Goal: Information Seeking & Learning: Learn about a topic

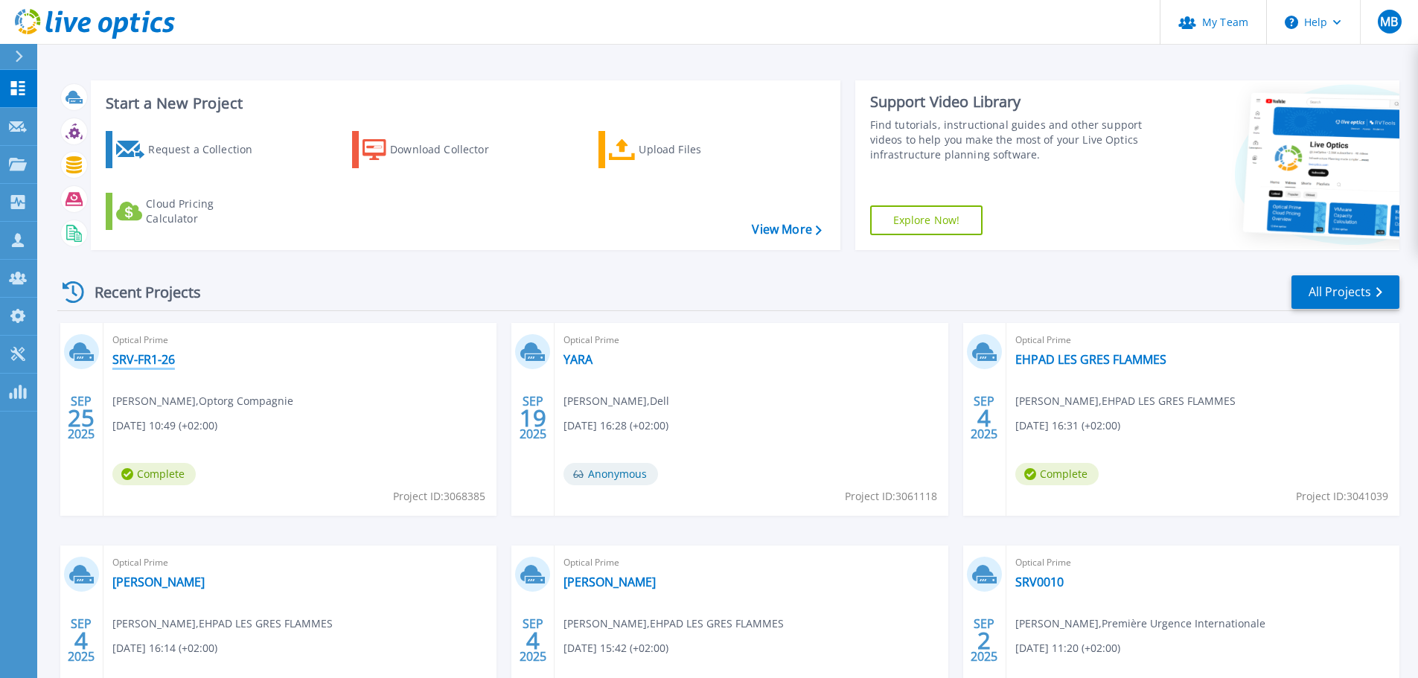
click at [156, 358] on link "SRV-FR1-26" at bounding box center [143, 359] width 63 height 15
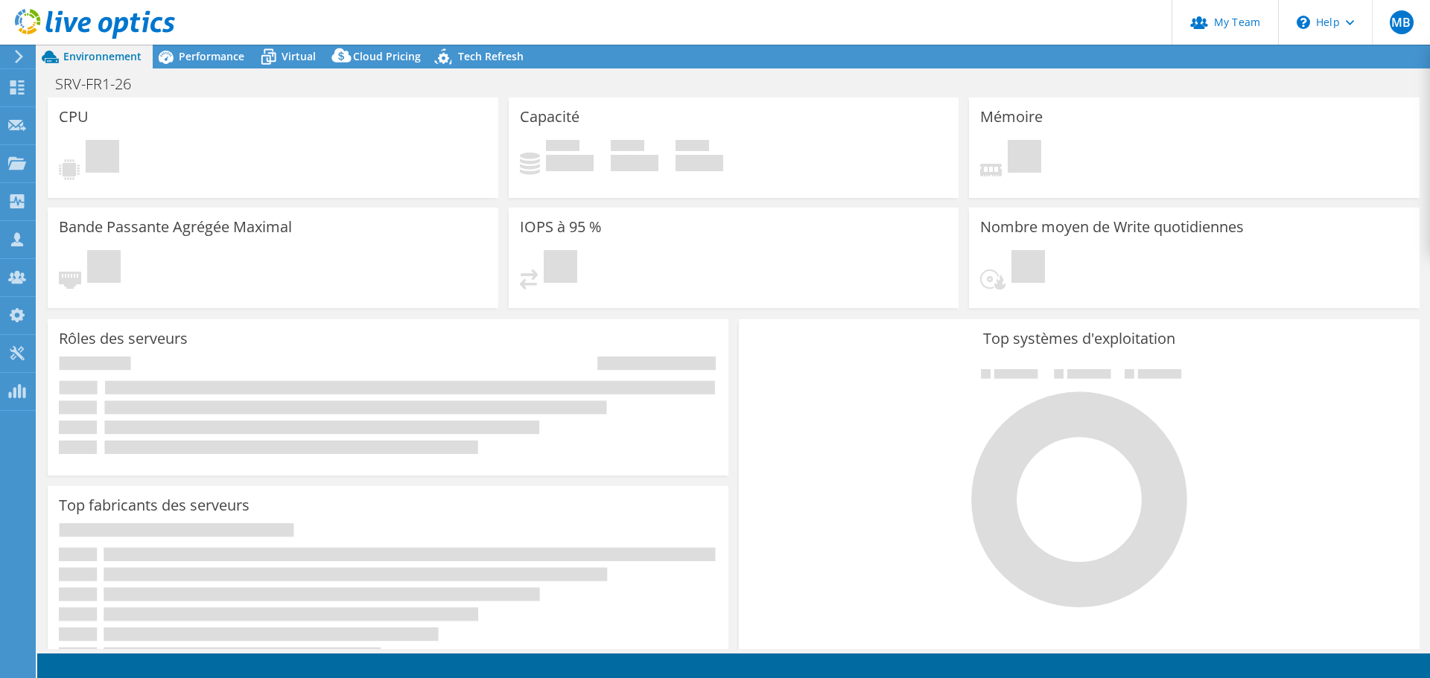
select select "USD"
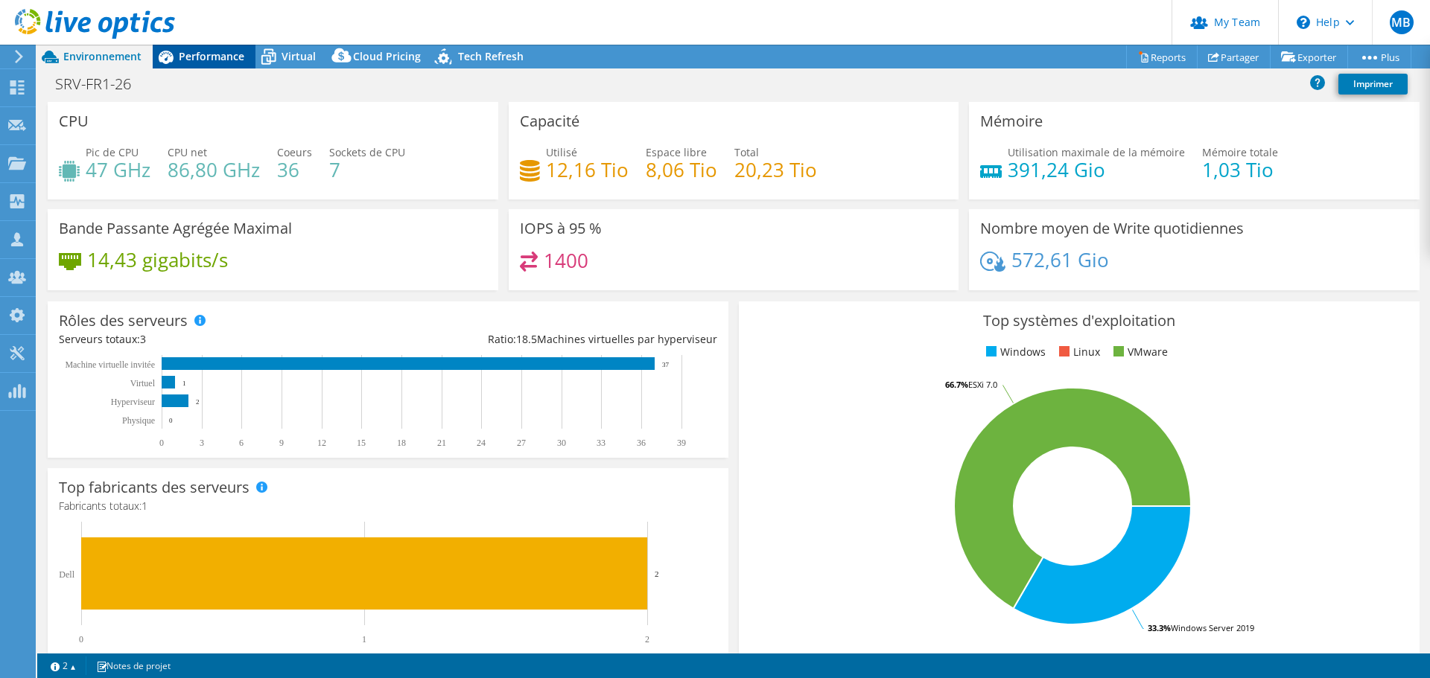
click at [232, 60] on span "Performance" at bounding box center [212, 56] width 66 height 14
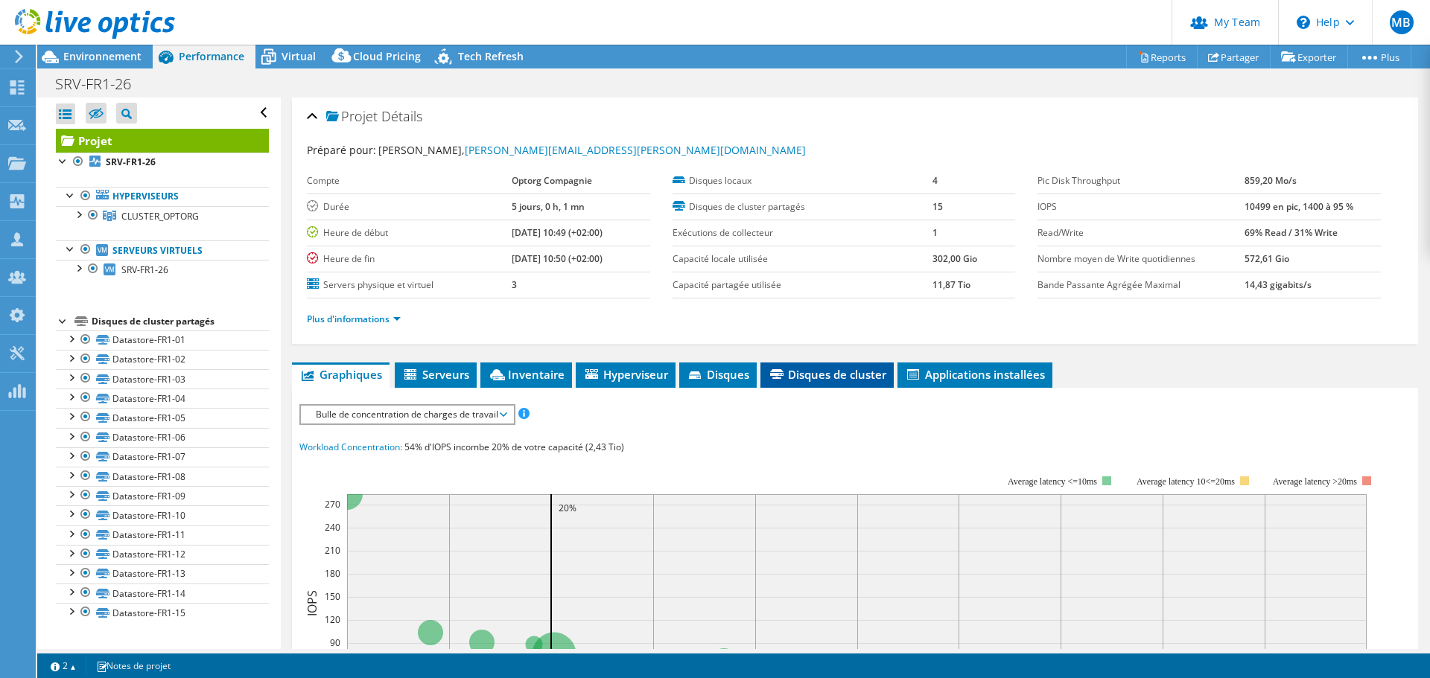
click at [842, 378] on span "Disques de cluster" at bounding box center [827, 374] width 118 height 15
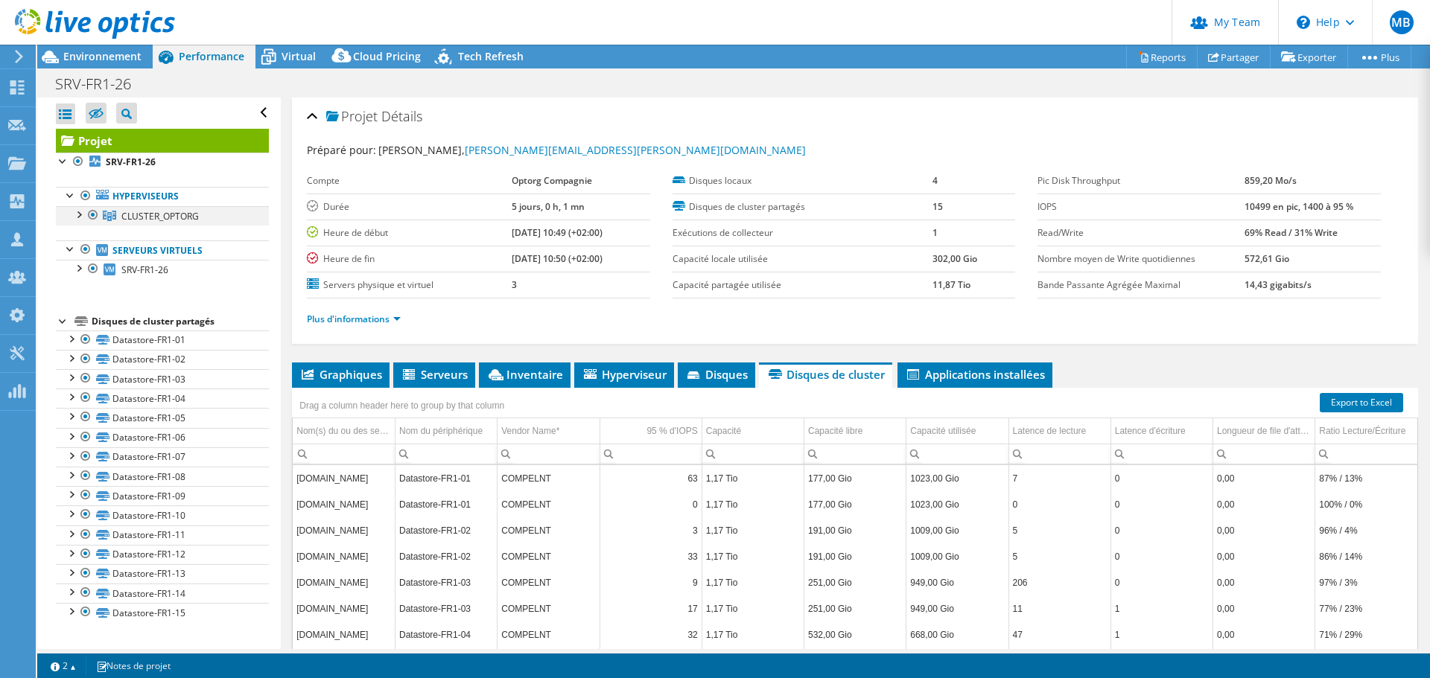
click at [80, 218] on div at bounding box center [78, 213] width 15 height 15
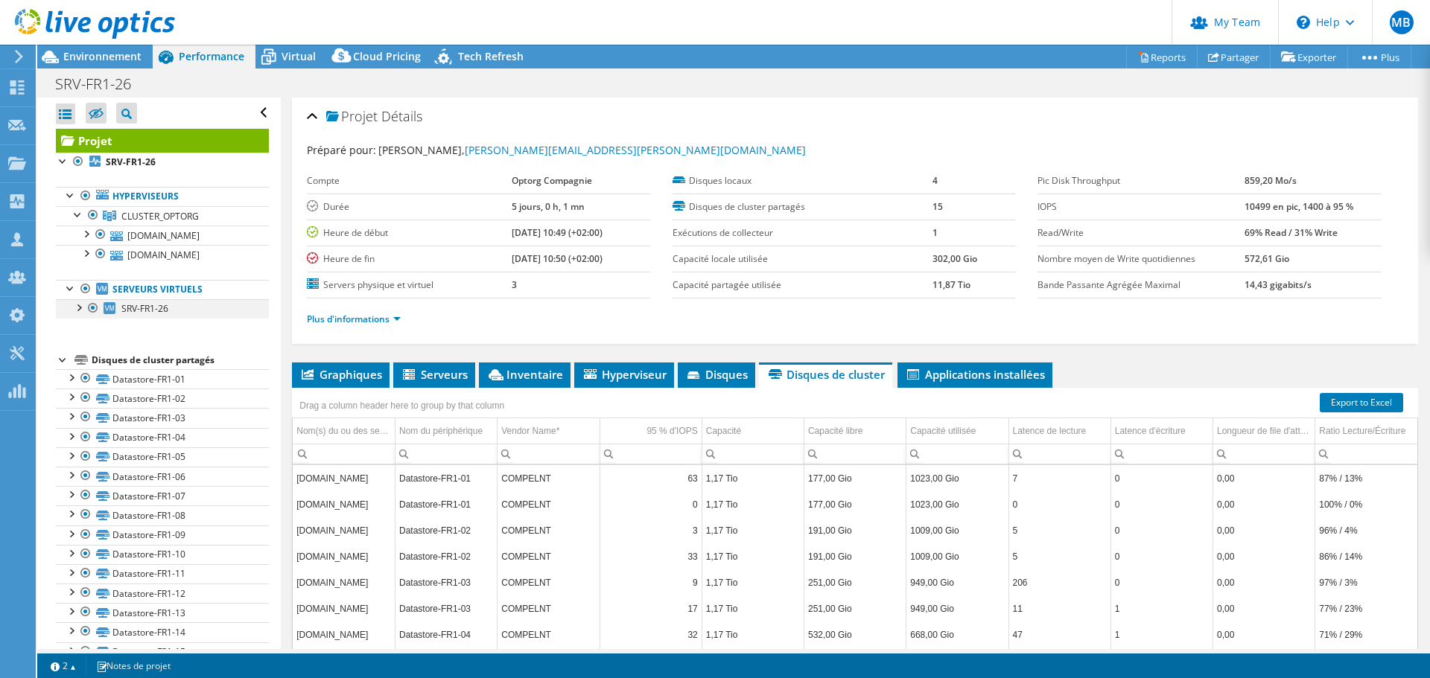
click at [76, 309] on div at bounding box center [78, 306] width 15 height 15
click at [106, 48] on div at bounding box center [87, 25] width 175 height 50
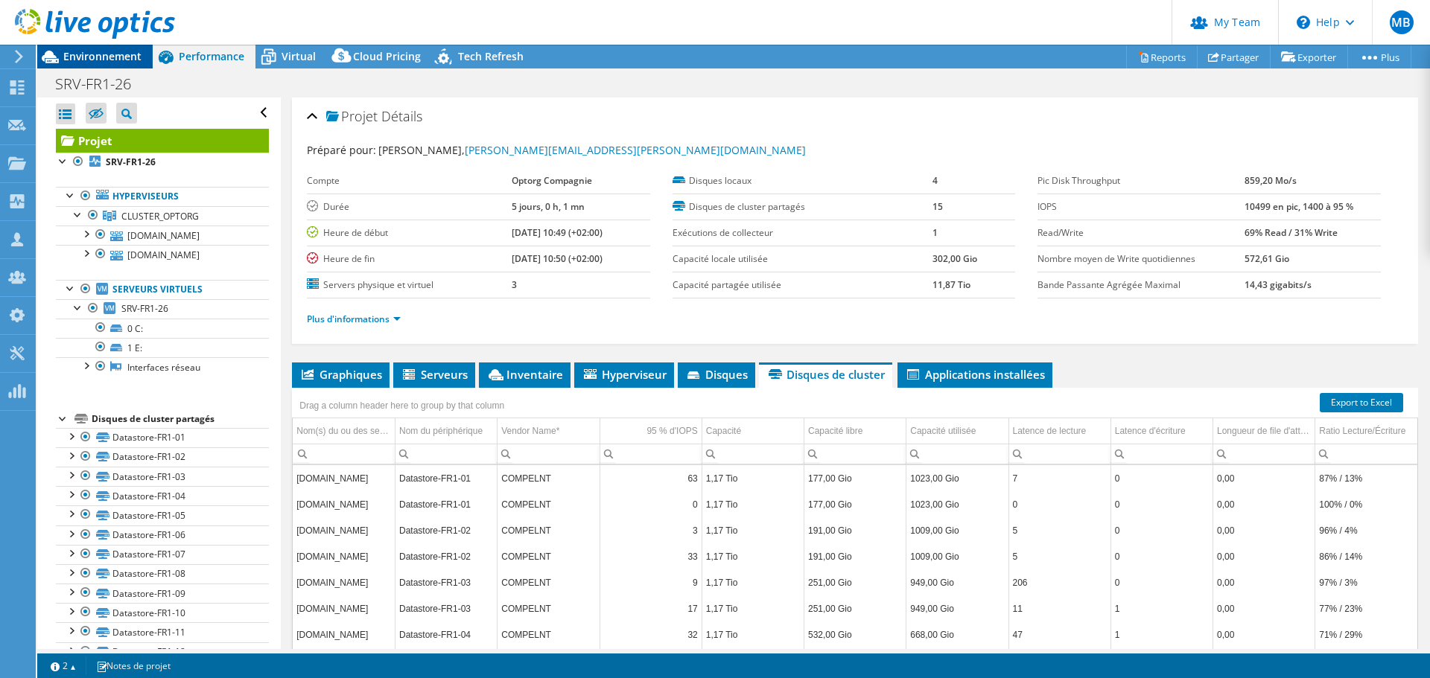
click at [106, 52] on span "Environnement" at bounding box center [102, 56] width 78 height 14
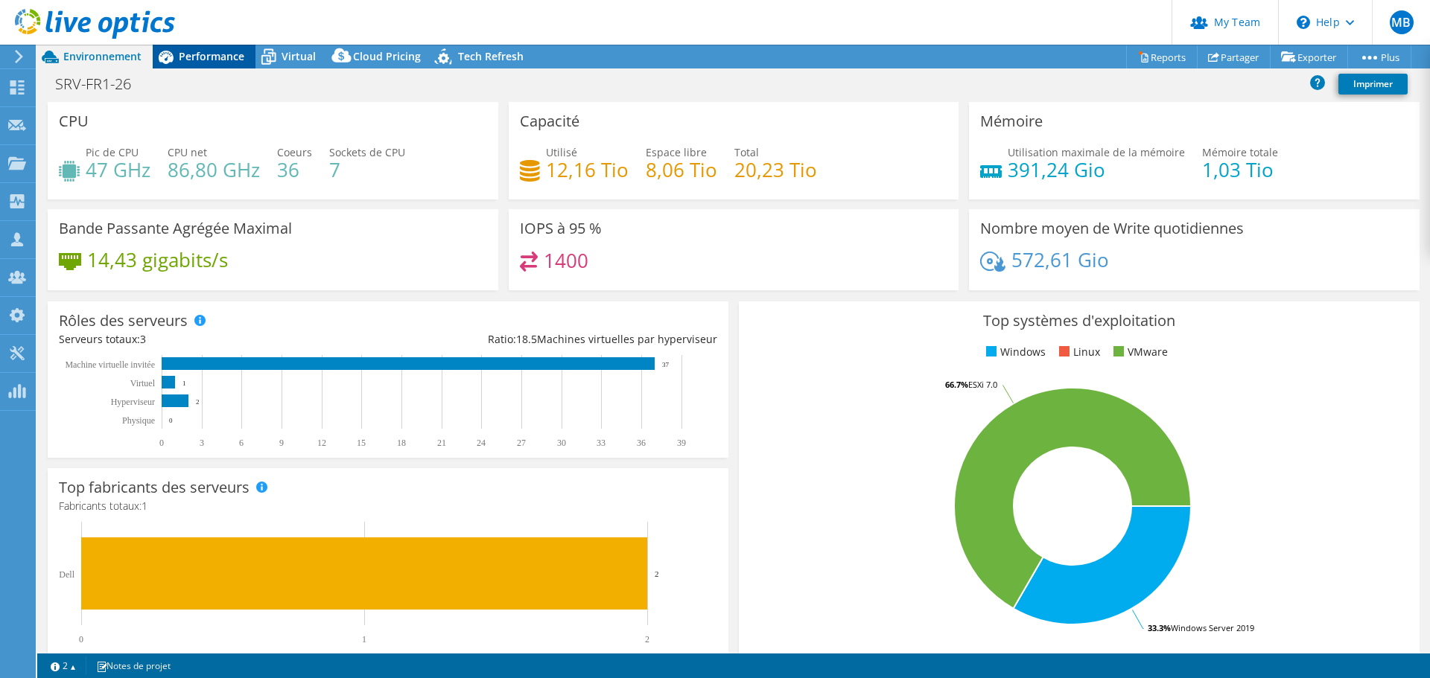
click at [210, 59] on span "Performance" at bounding box center [212, 56] width 66 height 14
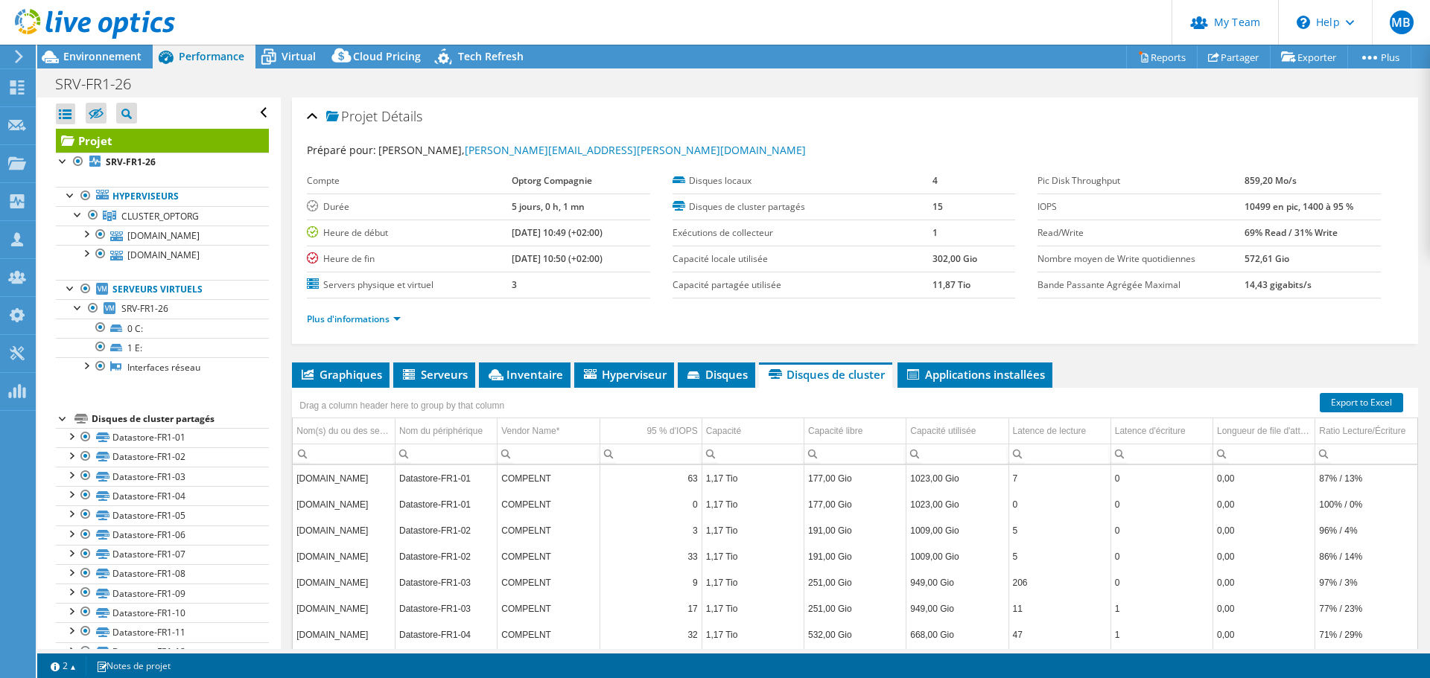
click at [357, 360] on div "Projet Détails Préparé pour: Thomas BENTOLILA, thomas.bentolila@optorg.com Comp…" at bounding box center [855, 429] width 1148 height 663
click at [357, 367] on li "Graphiques" at bounding box center [341, 375] width 98 height 25
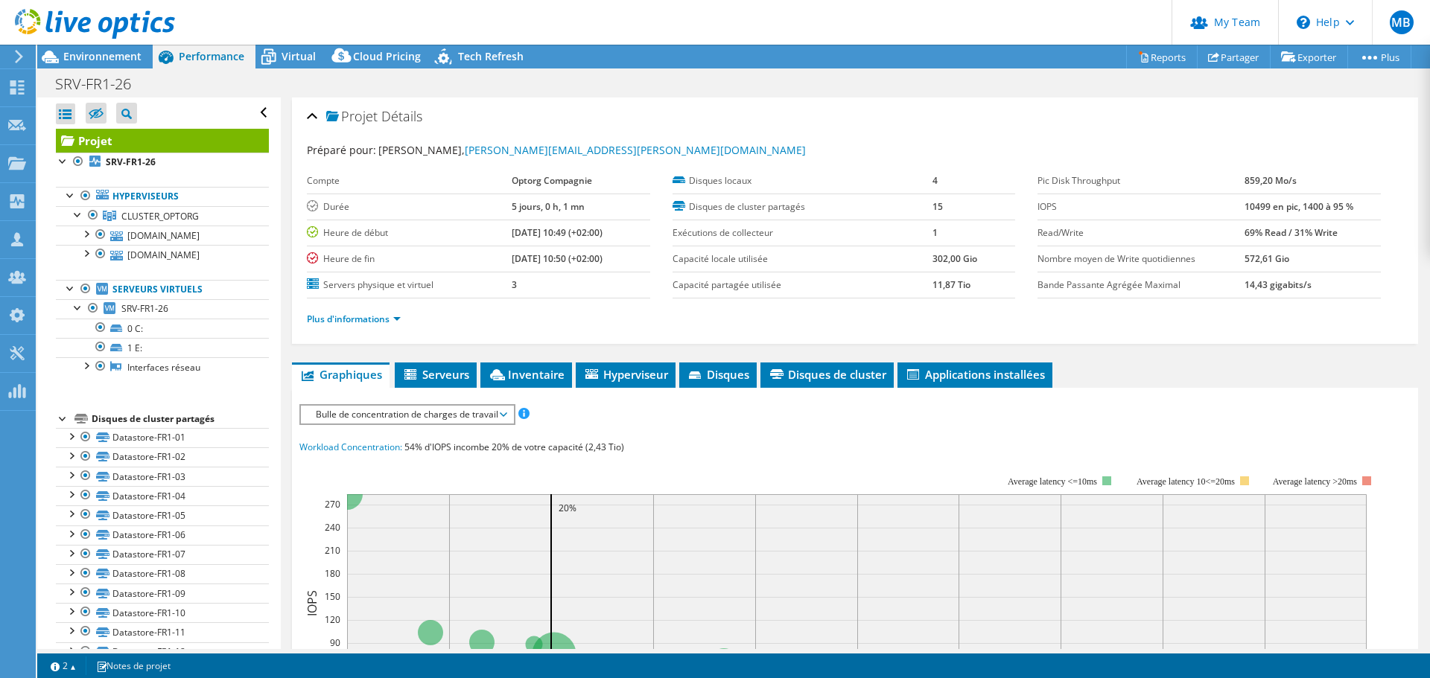
click at [471, 413] on span "Bulle de concentration de charges de travail" at bounding box center [406, 415] width 197 height 18
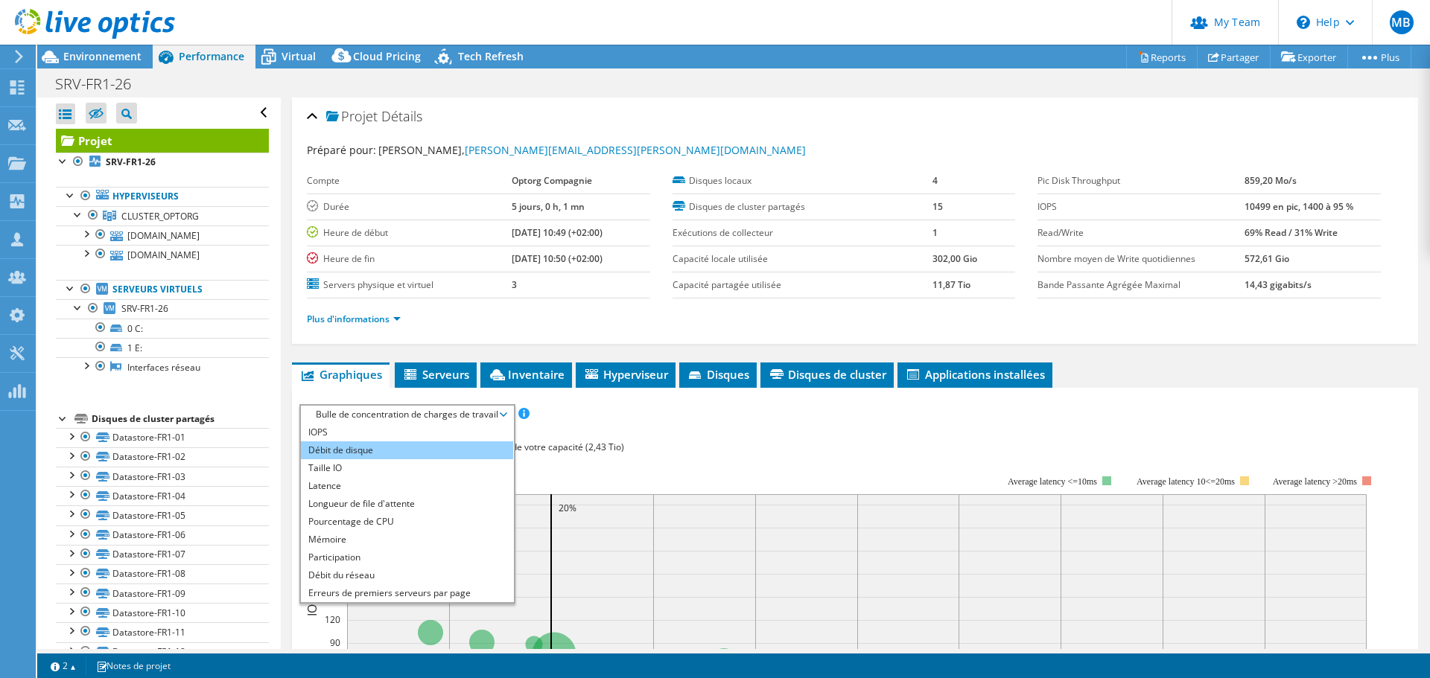
click at [392, 452] on li "Débit de disque" at bounding box center [407, 451] width 212 height 18
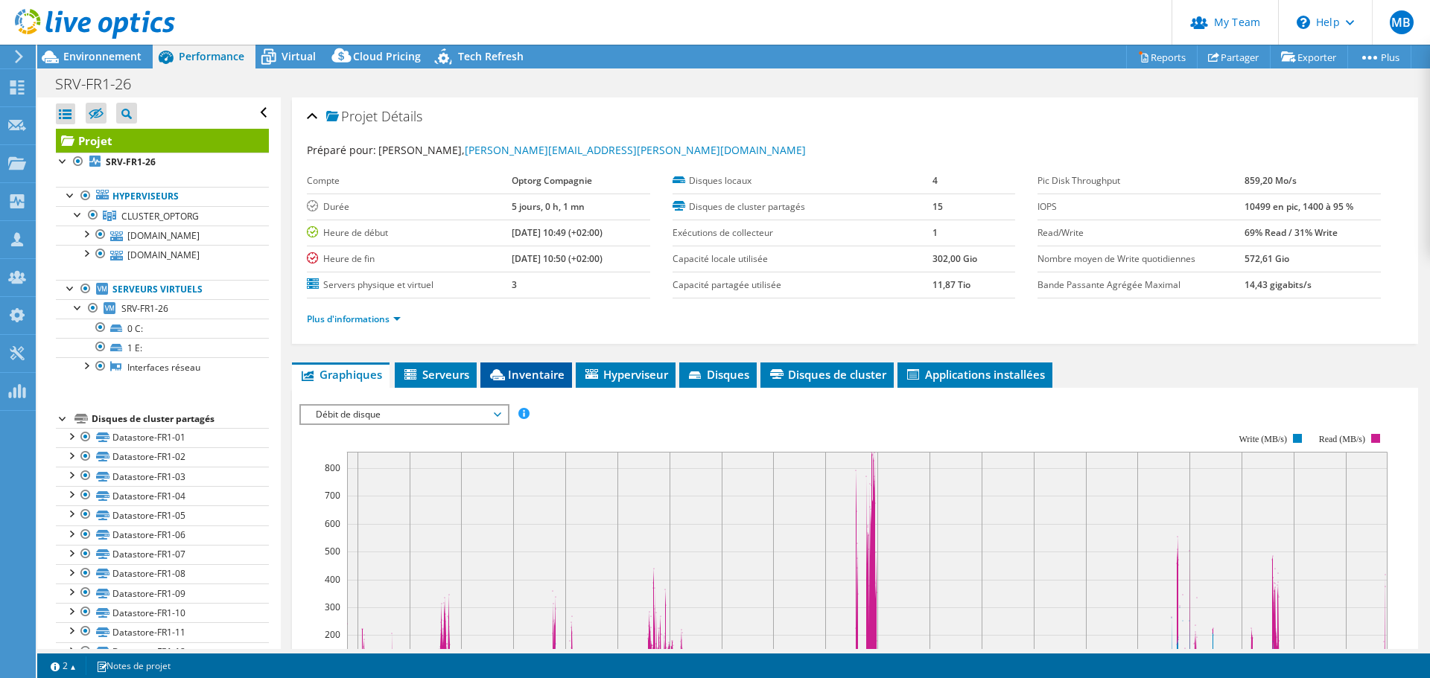
click at [537, 374] on span "Inventaire" at bounding box center [526, 374] width 77 height 15
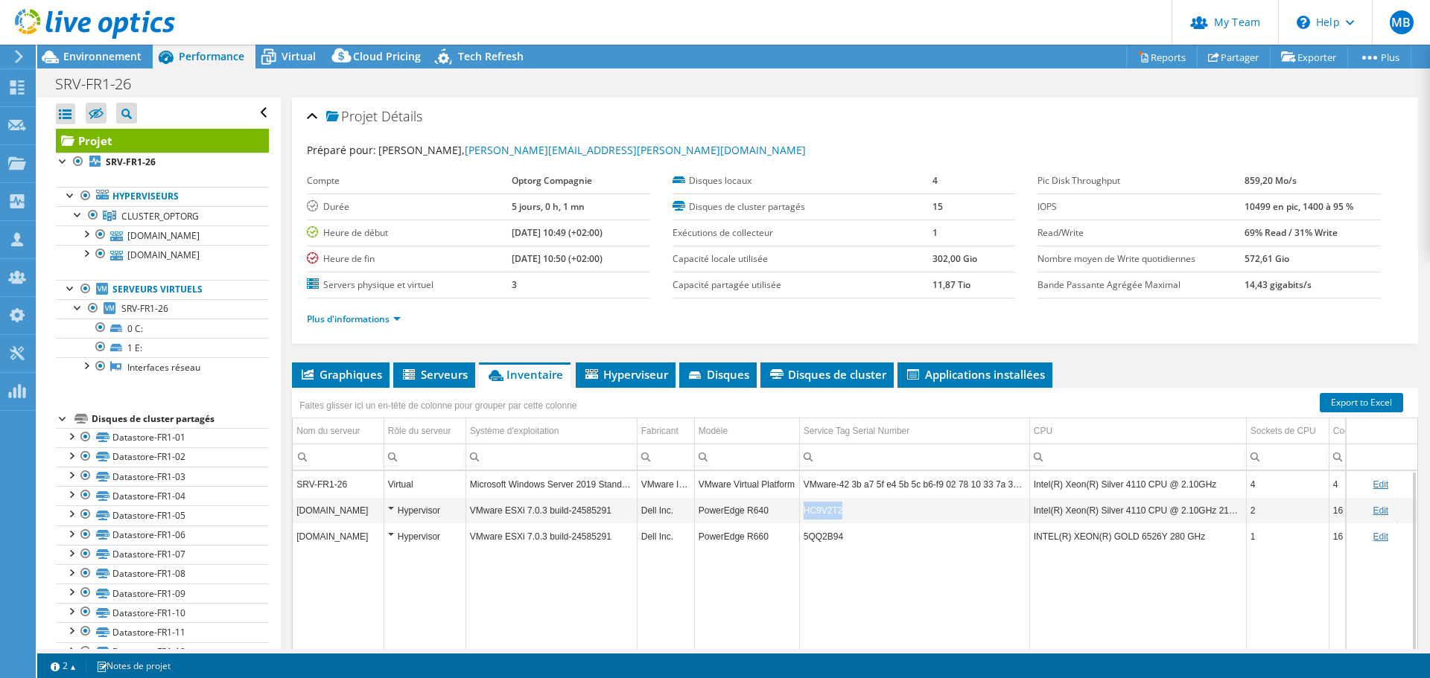
copy td "HC9V2T2"
drag, startPoint x: 850, startPoint y: 510, endPoint x: 803, endPoint y: 512, distance: 46.9
click at [803, 512] on td "HC9V2T2" at bounding box center [914, 510] width 230 height 26
